Goal: Browse casually

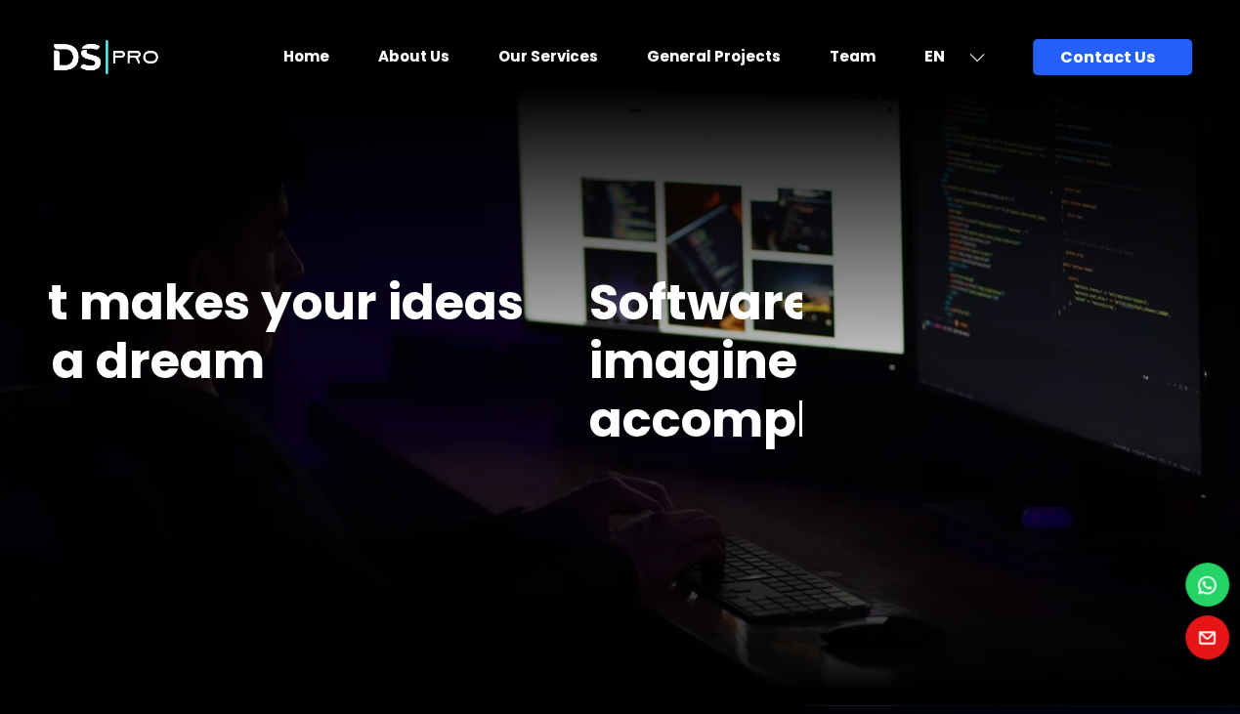
drag, startPoint x: 54, startPoint y: 297, endPoint x: 594, endPoint y: 477, distance: 569.4
click at [594, 477] on div "Software development firm, imagine what we can accomplish together" at bounding box center [965, 372] width 752 height 236
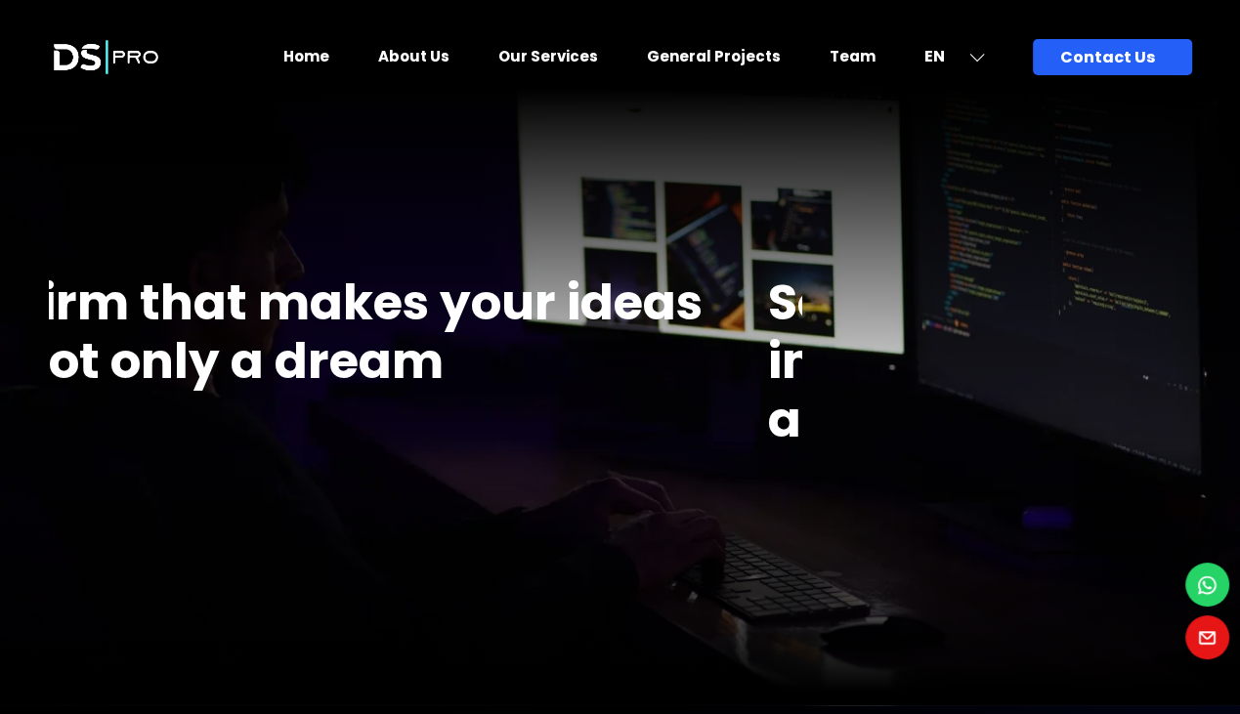
drag, startPoint x: 666, startPoint y: 394, endPoint x: 548, endPoint y: 395, distance: 118.2
click at [586, 394] on div "Firm that makes your ideas not only a dream" at bounding box center [392, 343] width 752 height 178
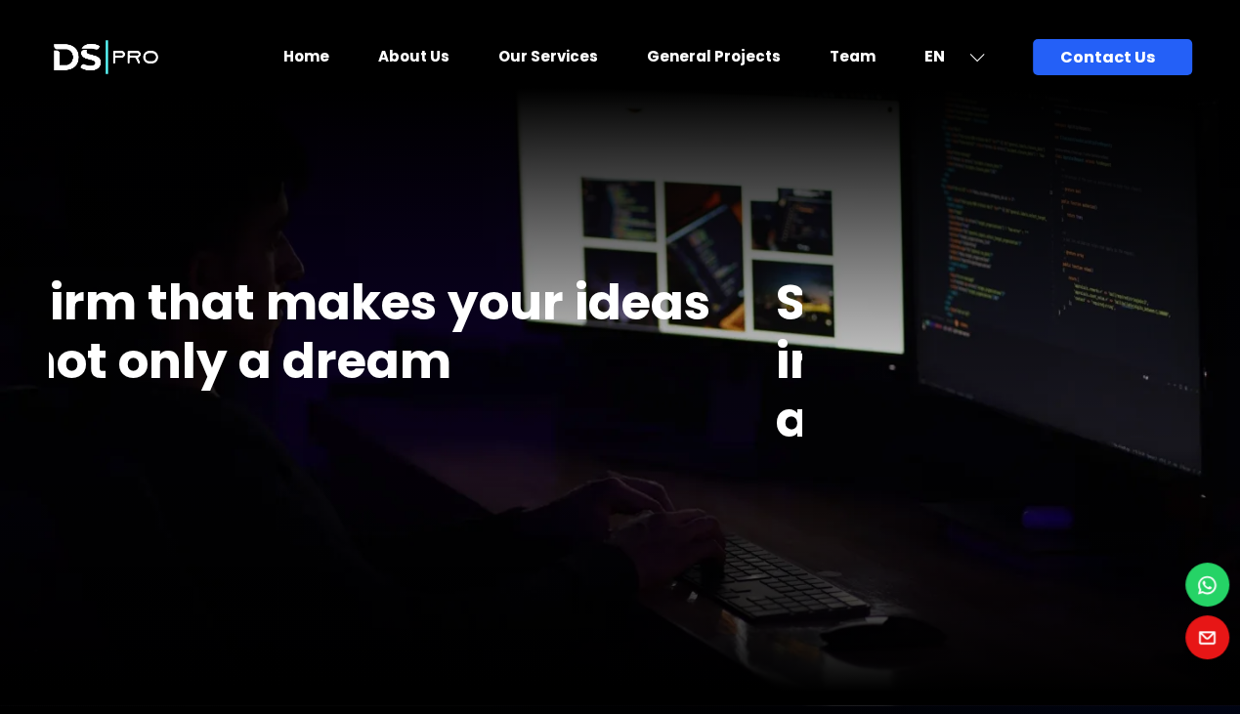
drag, startPoint x: 597, startPoint y: 386, endPoint x: 254, endPoint y: 386, distance: 342.9
click at [288, 386] on h1 "Firm that makes your ideas not only a dream" at bounding box center [399, 332] width 752 height 117
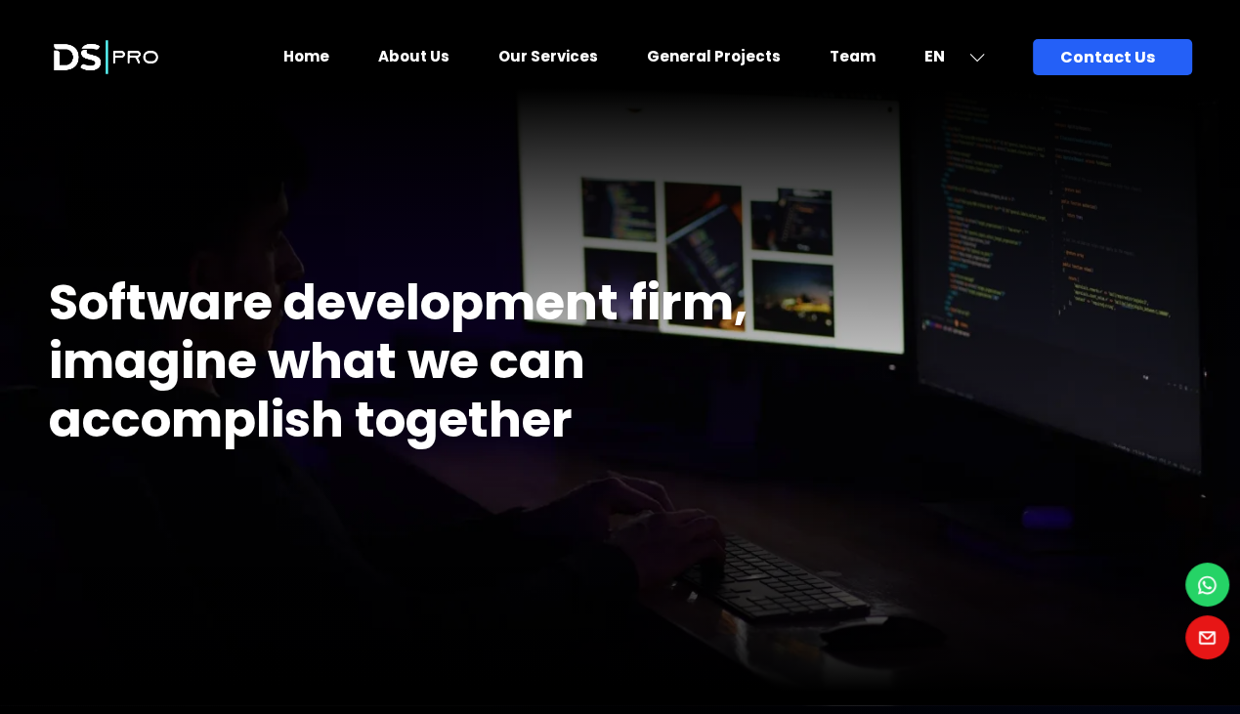
drag, startPoint x: 621, startPoint y: 363, endPoint x: 301, endPoint y: 397, distance: 322.2
click at [446, 385] on h1 "Software development firm, imagine what we can accomplish together" at bounding box center [425, 362] width 752 height 176
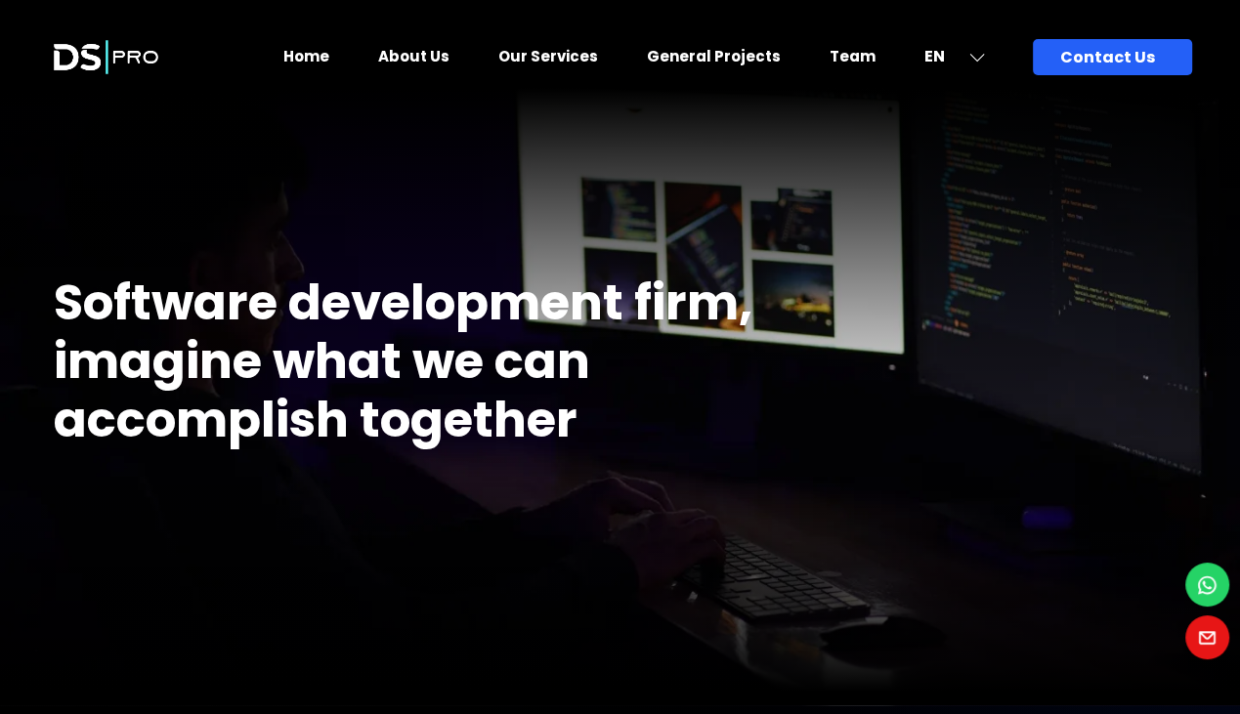
drag, startPoint x: 395, startPoint y: 390, endPoint x: 639, endPoint y: 373, distance: 244.8
click at [635, 373] on h1 "Software development firm, imagine what we can accomplish together" at bounding box center [430, 362] width 752 height 176
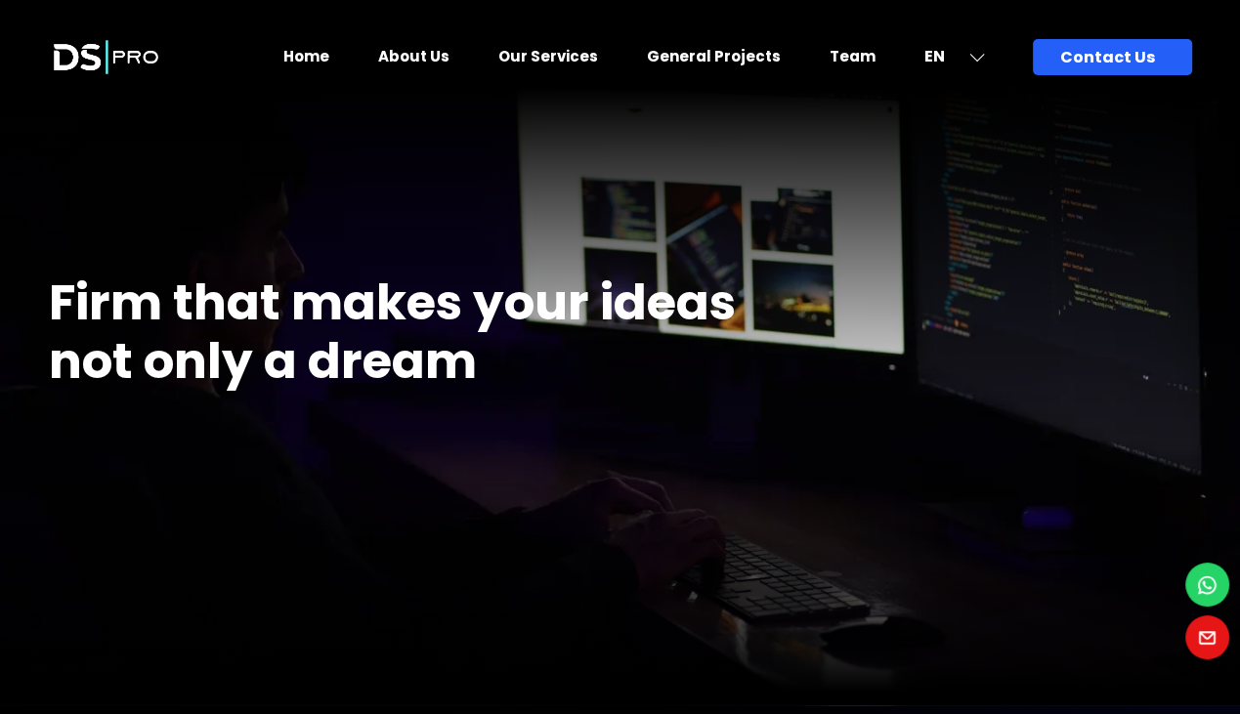
drag, startPoint x: 559, startPoint y: 393, endPoint x: 571, endPoint y: 393, distance: 11.7
click at [571, 393] on div "Firm that makes your ideas not only a dream" at bounding box center [425, 343] width 752 height 178
drag, startPoint x: 564, startPoint y: 393, endPoint x: 633, endPoint y: 390, distance: 69.4
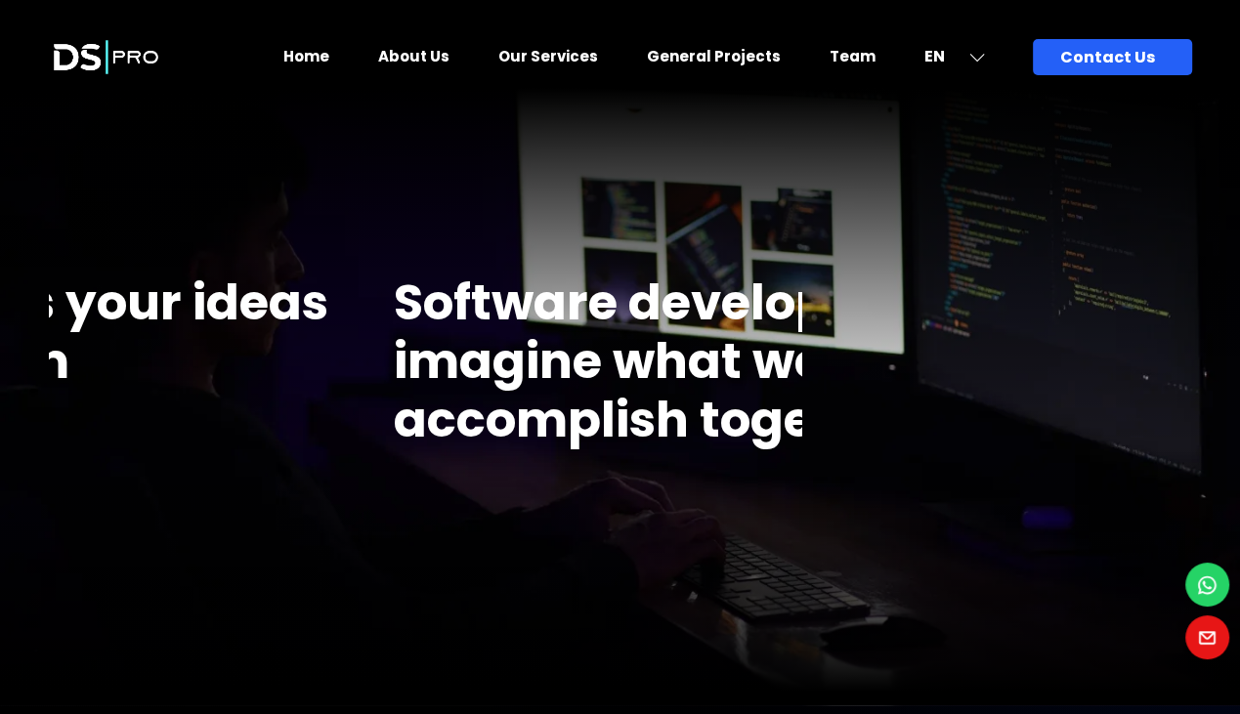
drag, startPoint x: 265, startPoint y: 378, endPoint x: 610, endPoint y: 383, distance: 344.9
click at [610, 383] on h1 "Software development firm, imagine what we can accomplish together" at bounding box center [770, 362] width 752 height 176
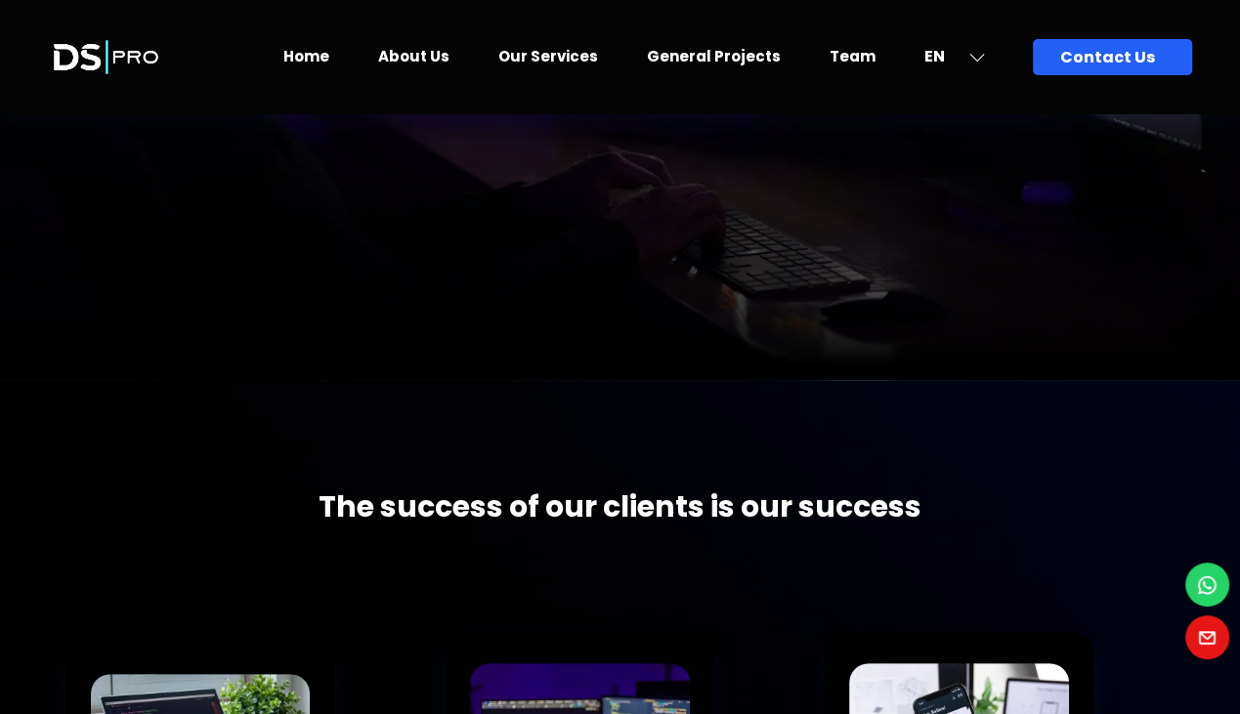
scroll to position [489, 0]
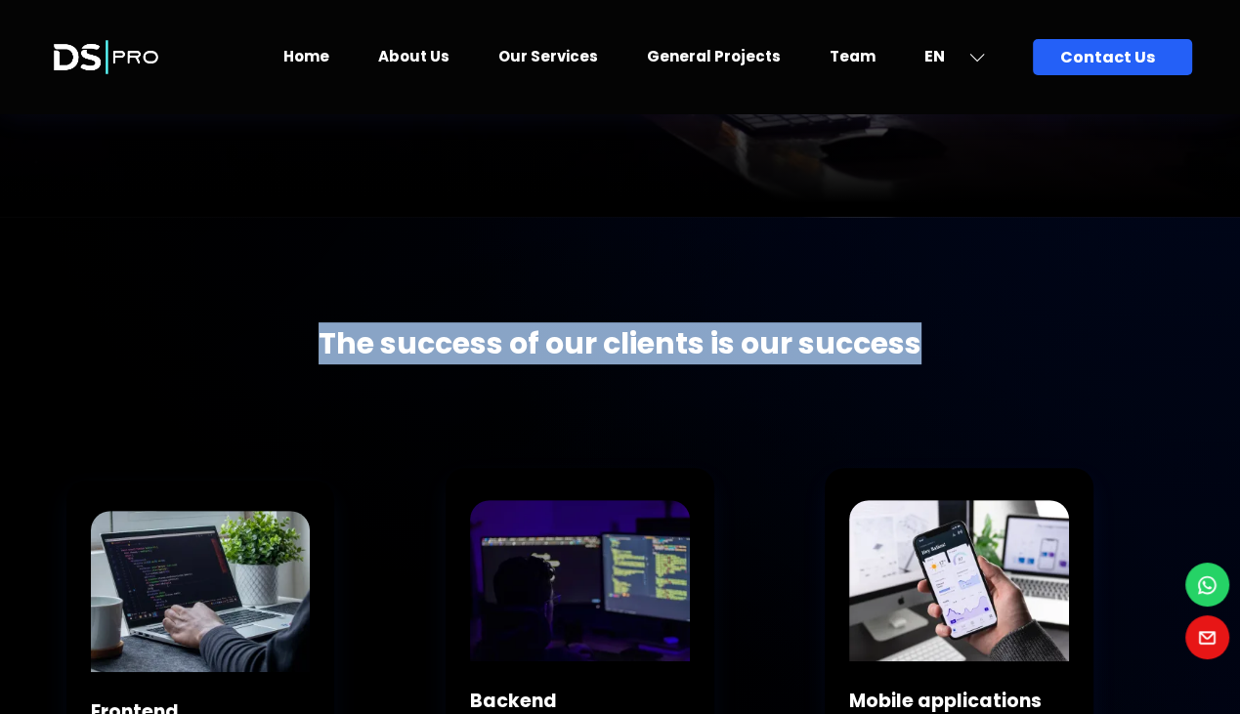
drag, startPoint x: 319, startPoint y: 343, endPoint x: 1000, endPoint y: 338, distance: 682.0
click at [1000, 338] on div "The success of our clients is our success" at bounding box center [620, 343] width 1143 height 29
drag, startPoint x: 1000, startPoint y: 338, endPoint x: 725, endPoint y: 295, distance: 278.9
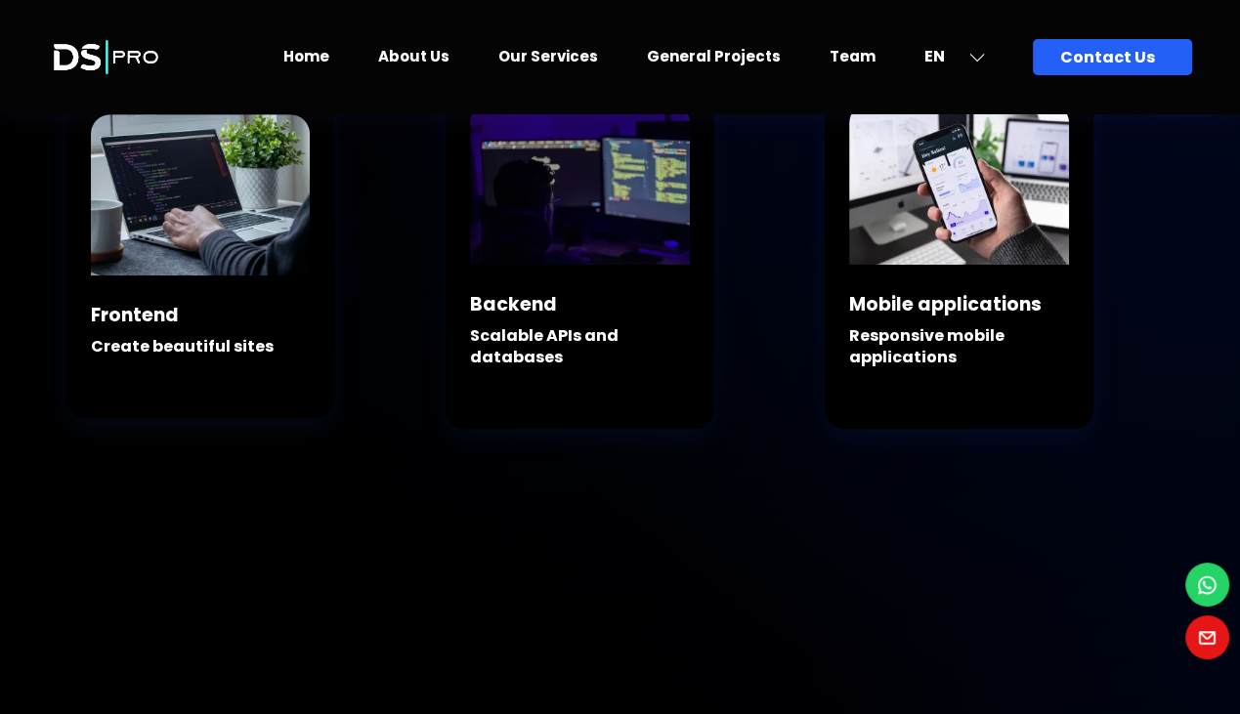
scroll to position [977, 0]
